Goal: Transaction & Acquisition: Purchase product/service

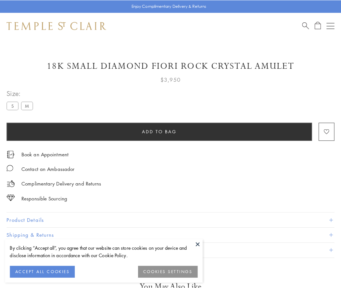
scroll to position [1, 0]
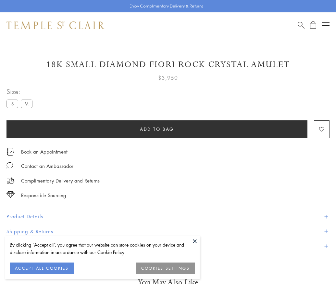
click at [157, 129] on span "Add to bag" at bounding box center [157, 128] width 34 height 7
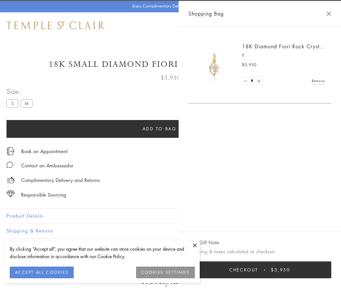
click at [258, 270] on span "Checkout" at bounding box center [243, 270] width 29 height 7
